Goal: Information Seeking & Learning: Learn about a topic

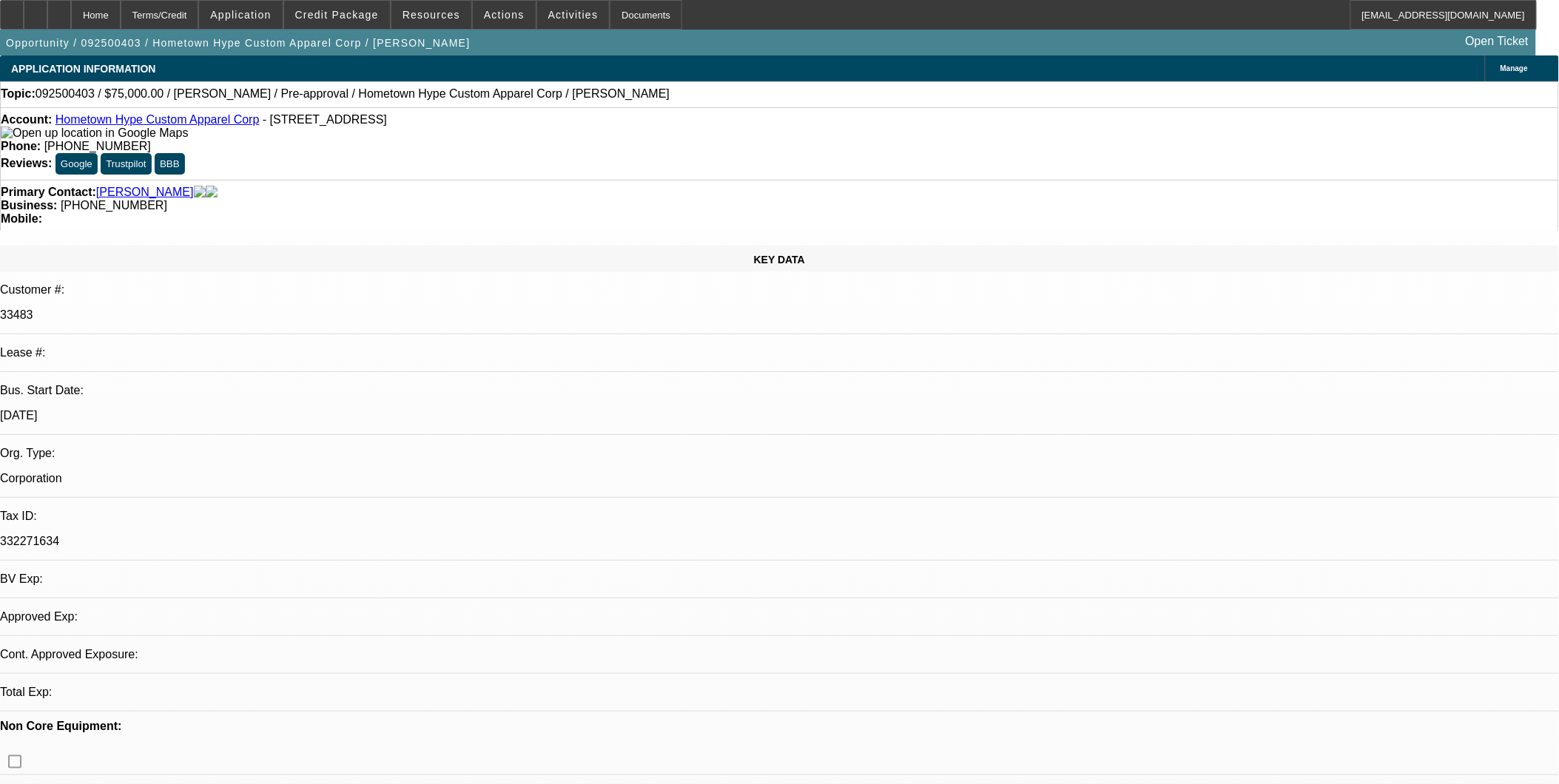
select select "0"
select select "2"
select select "0"
select select "1"
select select "2"
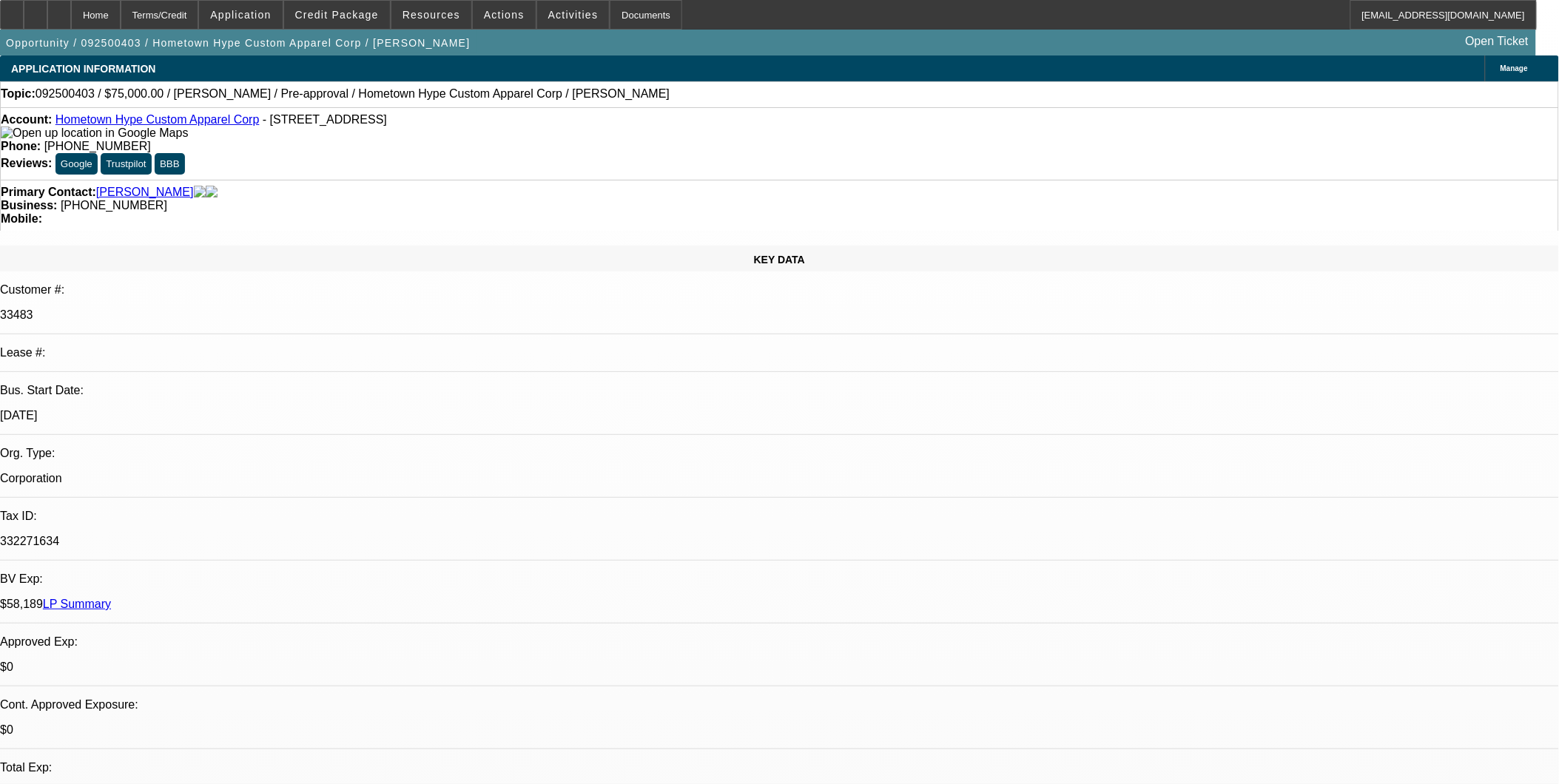
select select "6"
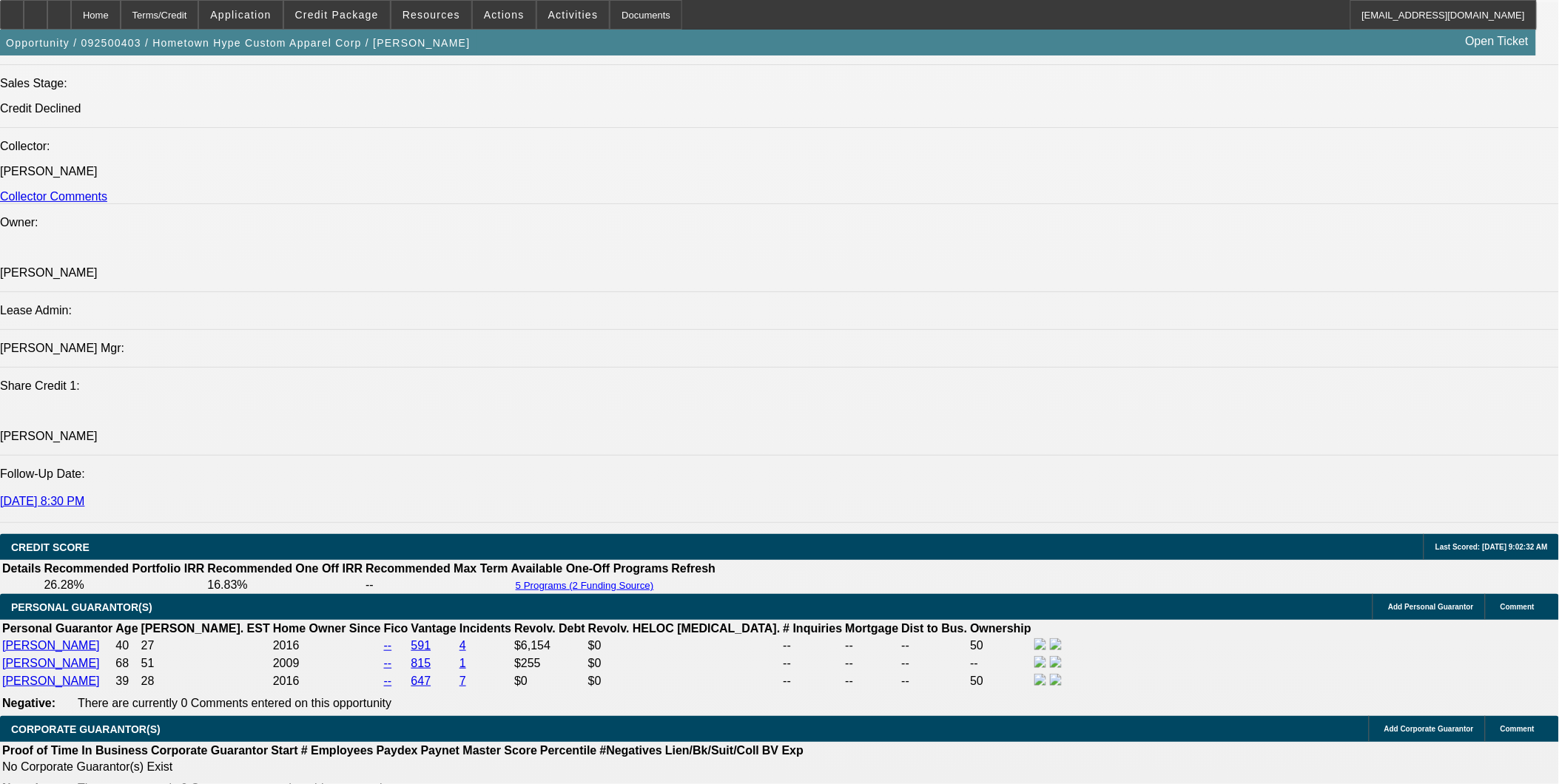
scroll to position [1808, 0]
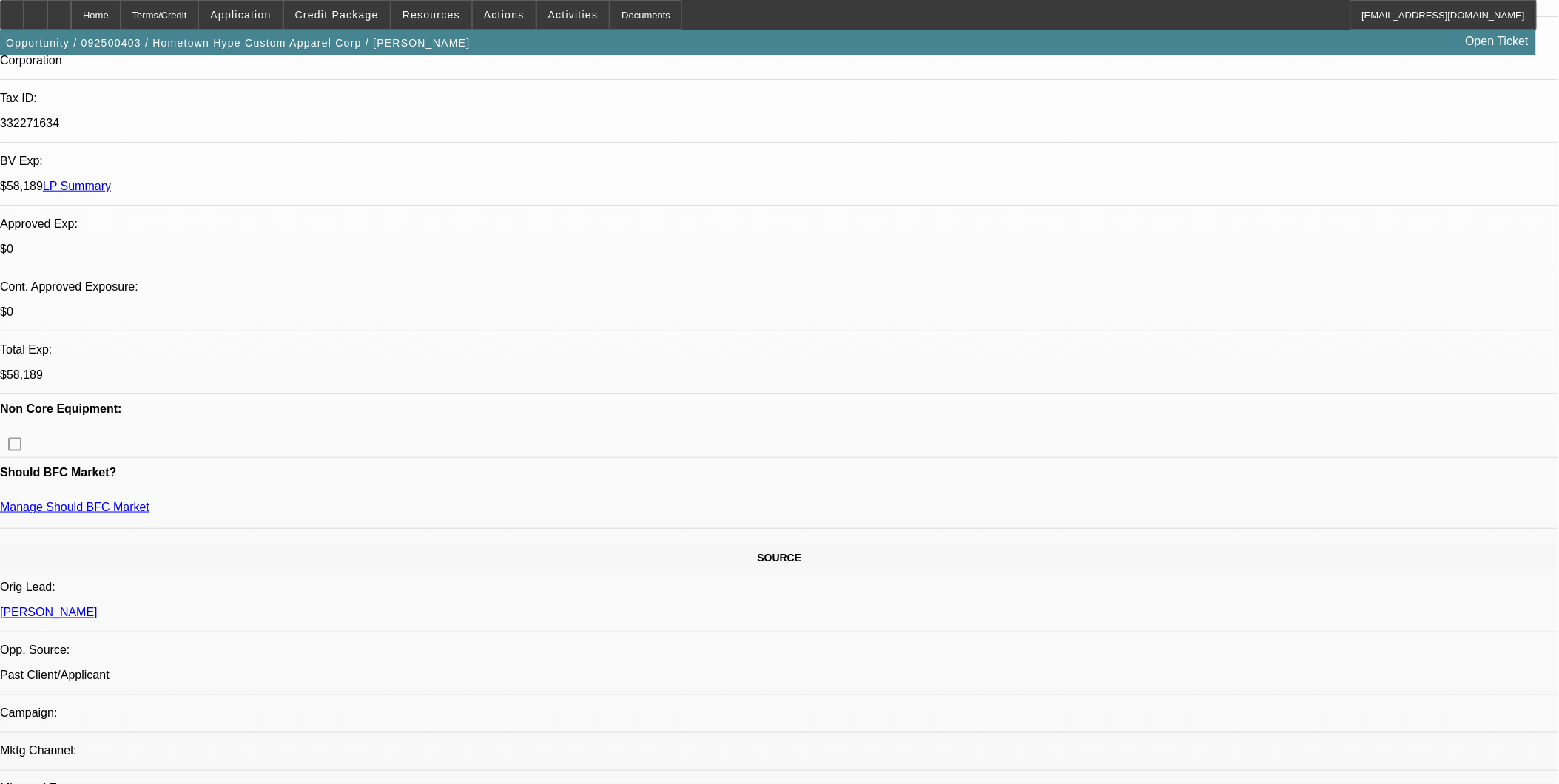
scroll to position [164, 0]
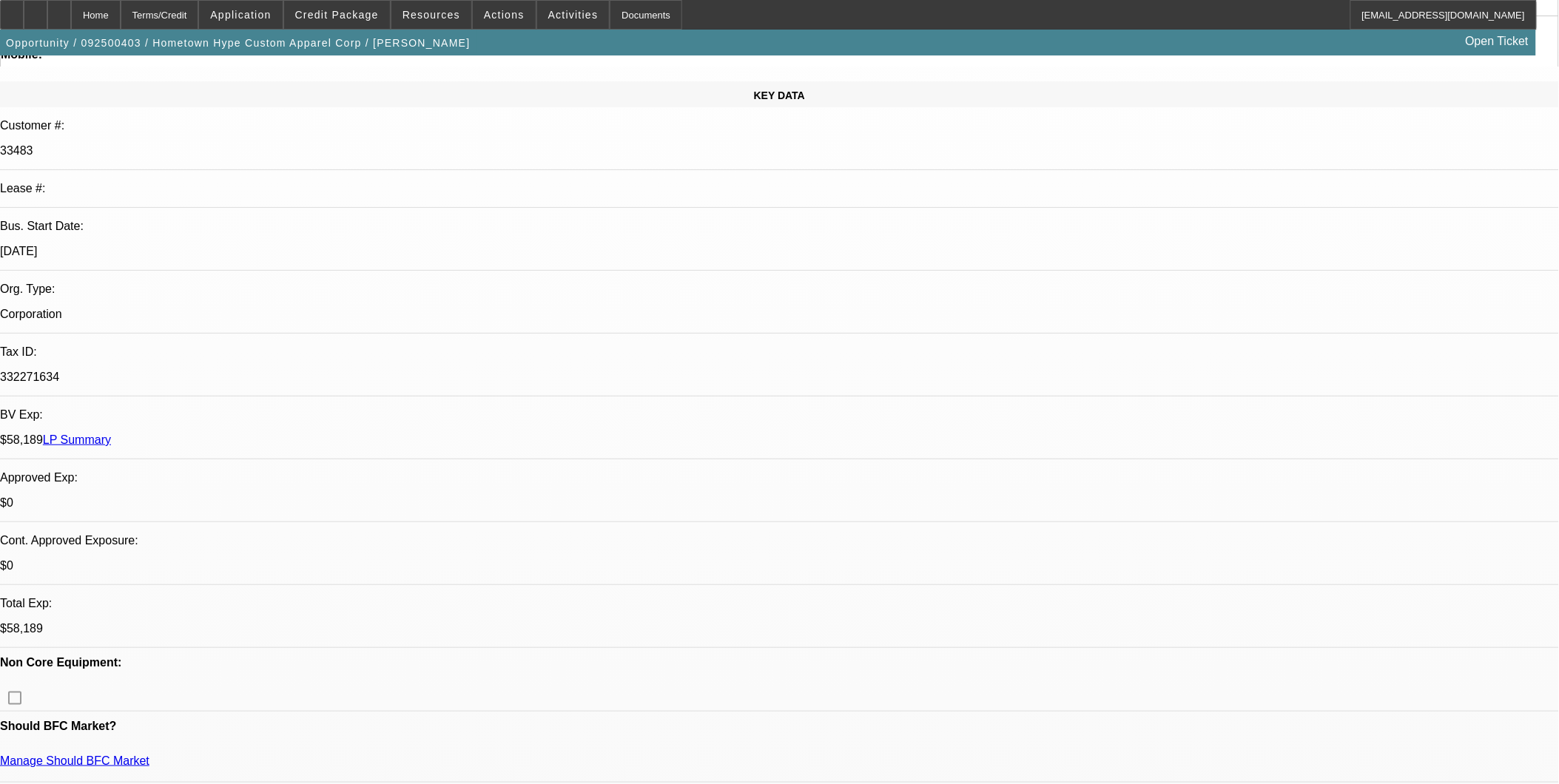
drag, startPoint x: 909, startPoint y: 289, endPoint x: 796, endPoint y: 229, distance: 127.9
